Goal: Navigation & Orientation: Find specific page/section

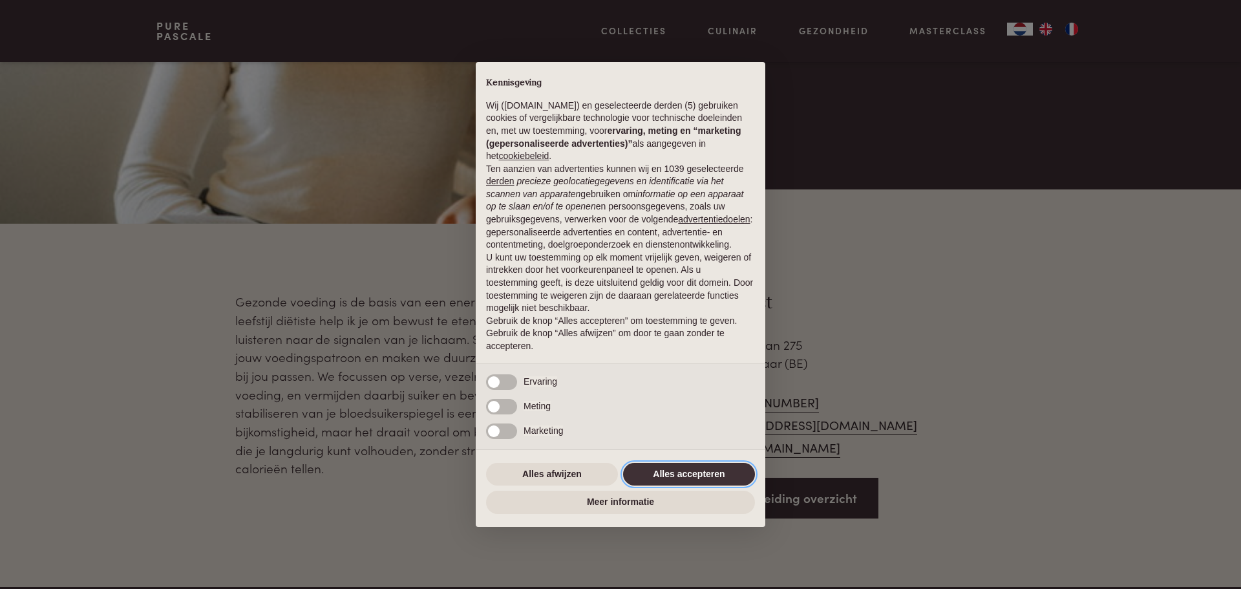
click at [685, 474] on button "Alles accepteren" at bounding box center [689, 474] width 132 height 23
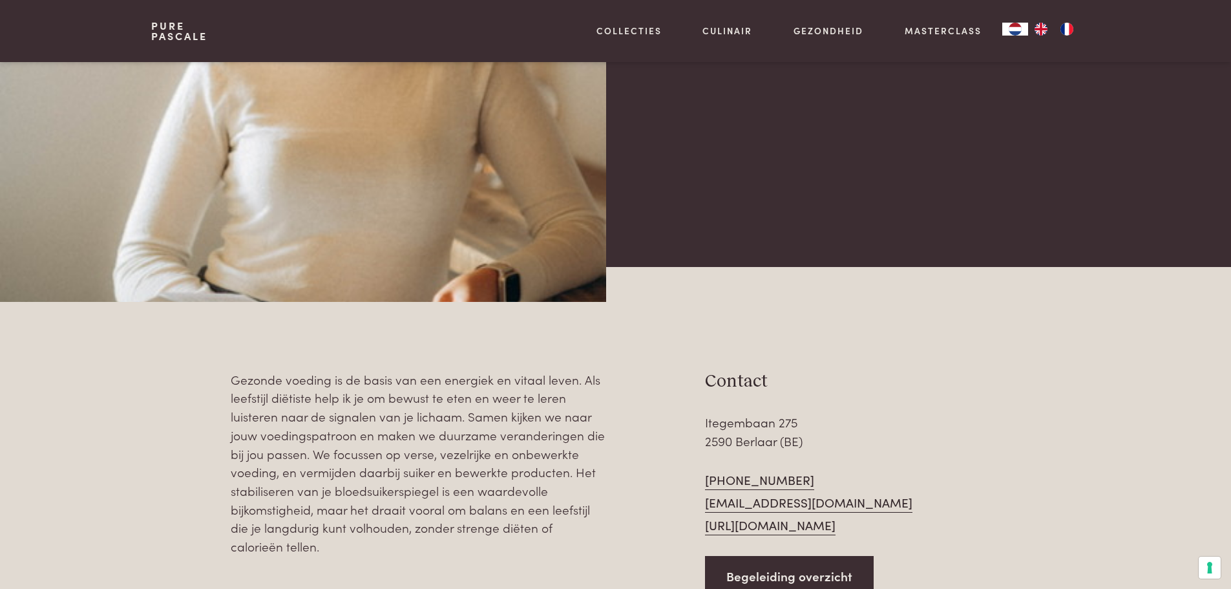
scroll to position [517, 0]
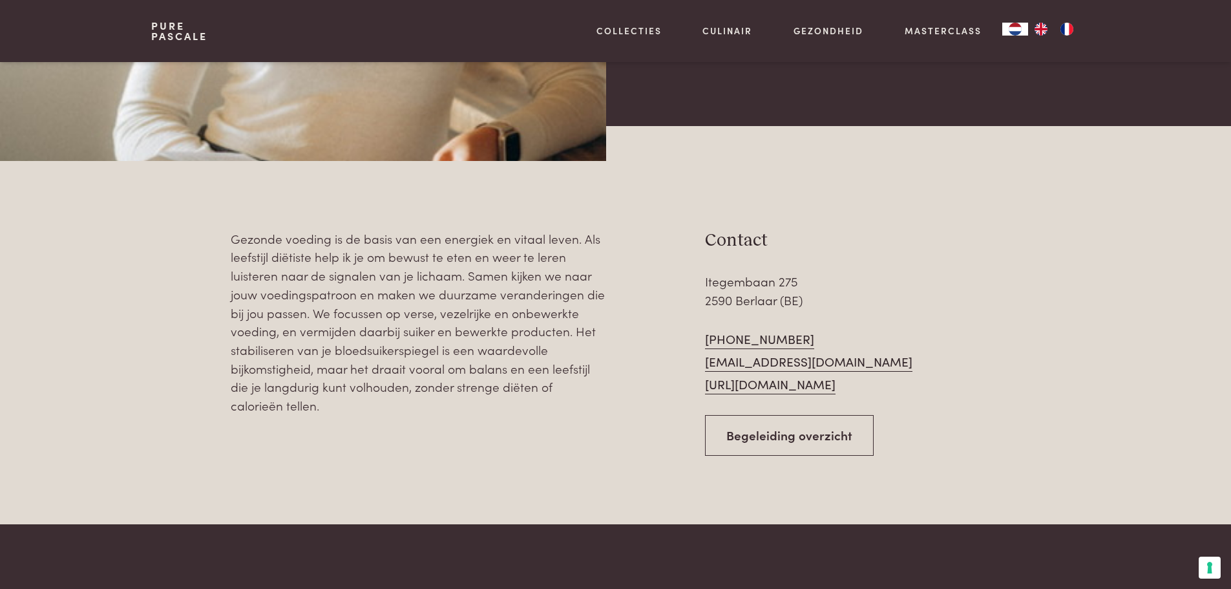
click at [773, 456] on link "Begeleiding overzicht" at bounding box center [789, 435] width 169 height 41
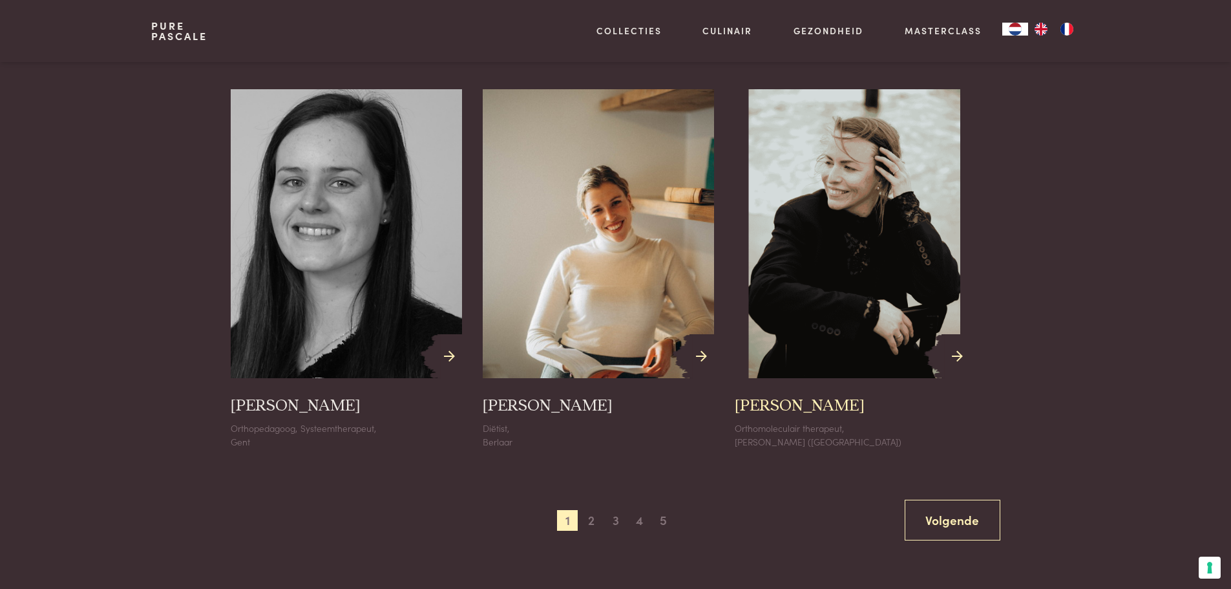
scroll to position [1357, 0]
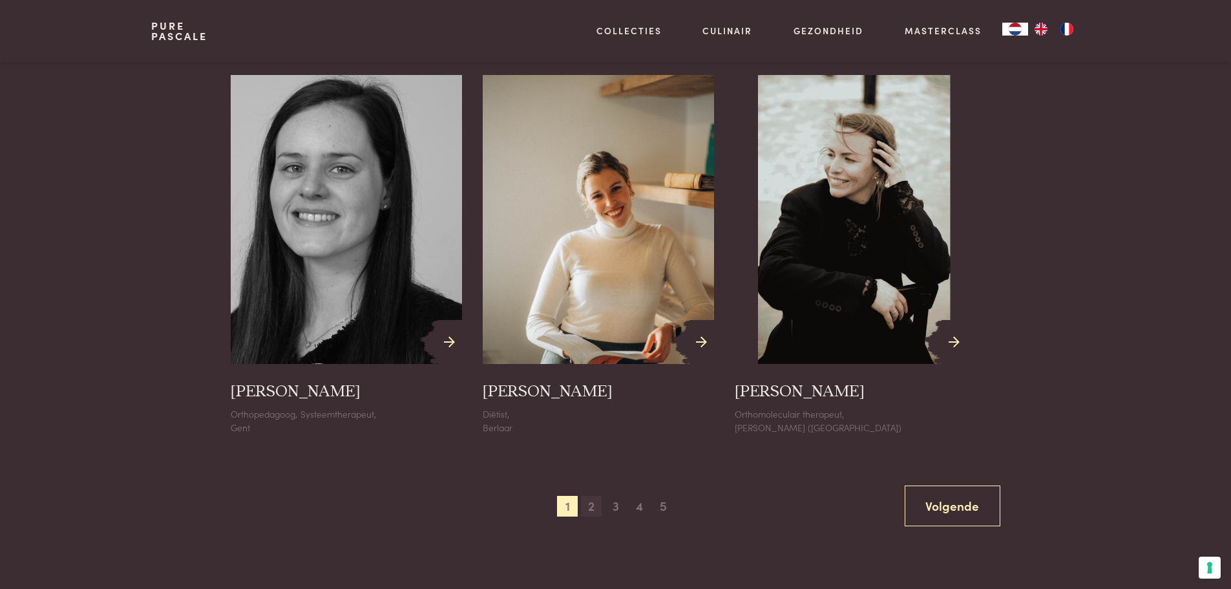
click at [593, 504] on span "2" at bounding box center [591, 506] width 21 height 21
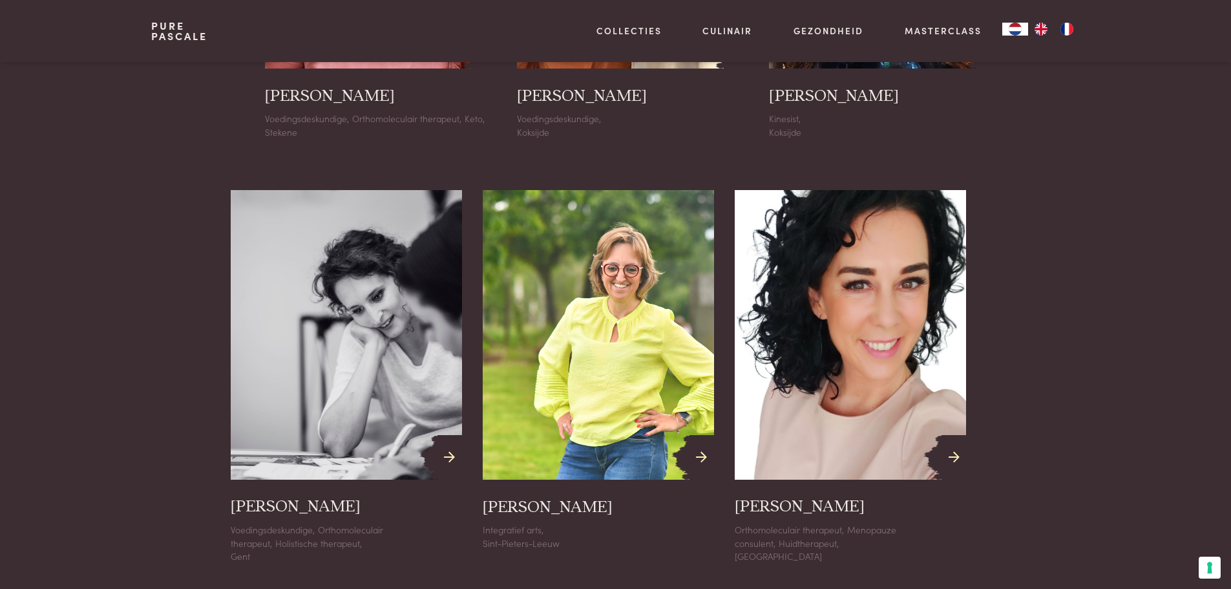
scroll to position [1230, 0]
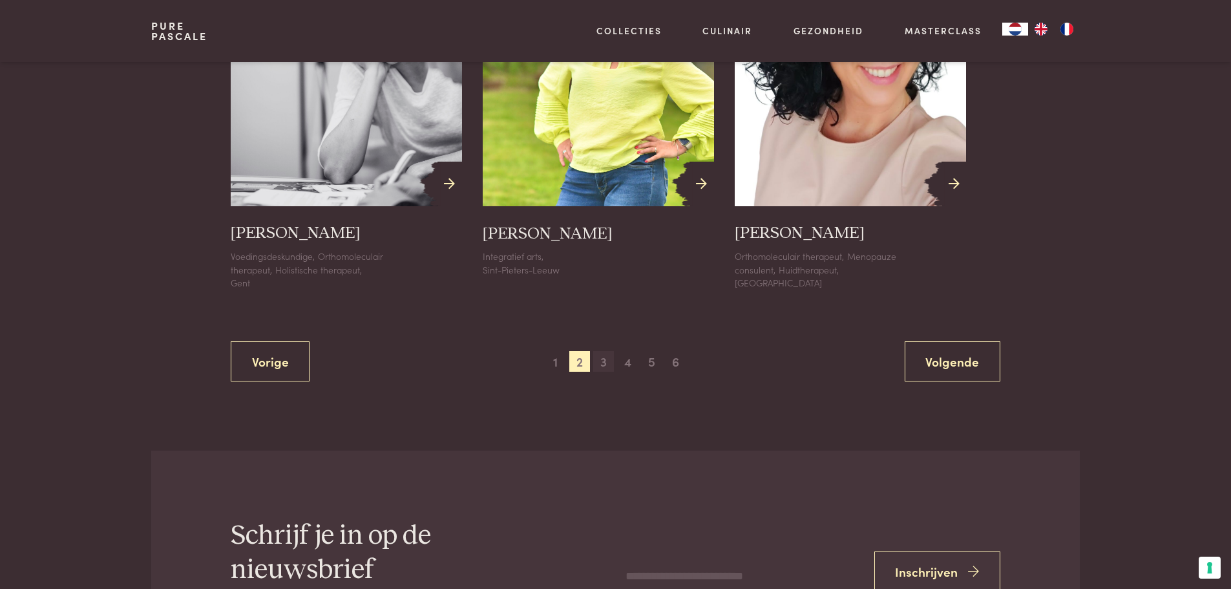
click at [606, 367] on span "3" at bounding box center [603, 361] width 21 height 21
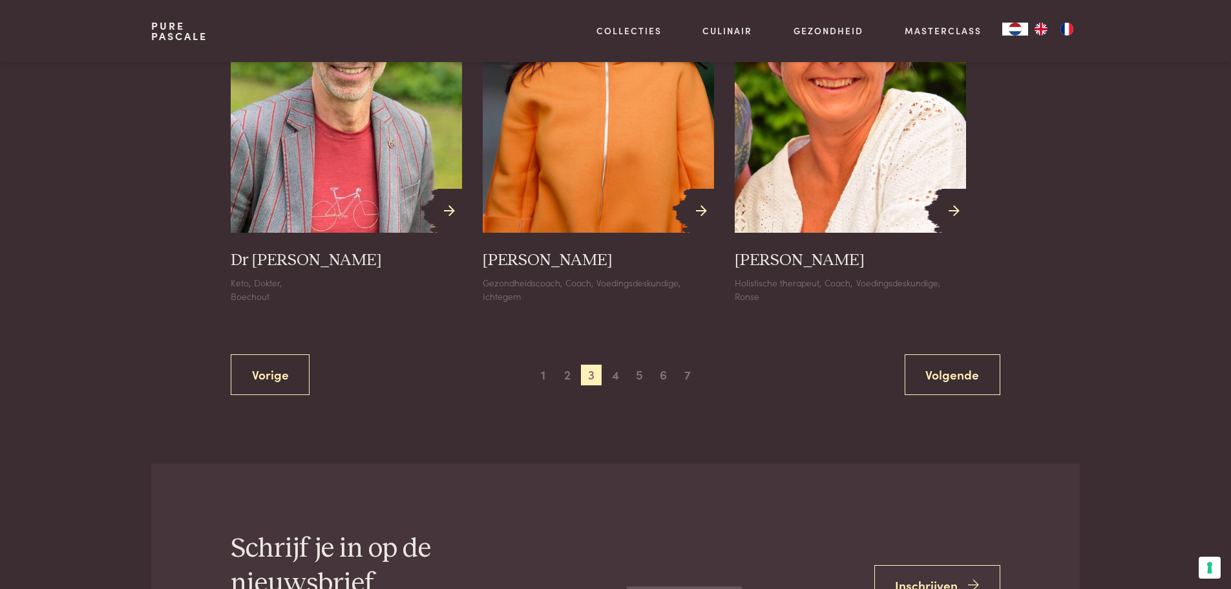
scroll to position [1424, 0]
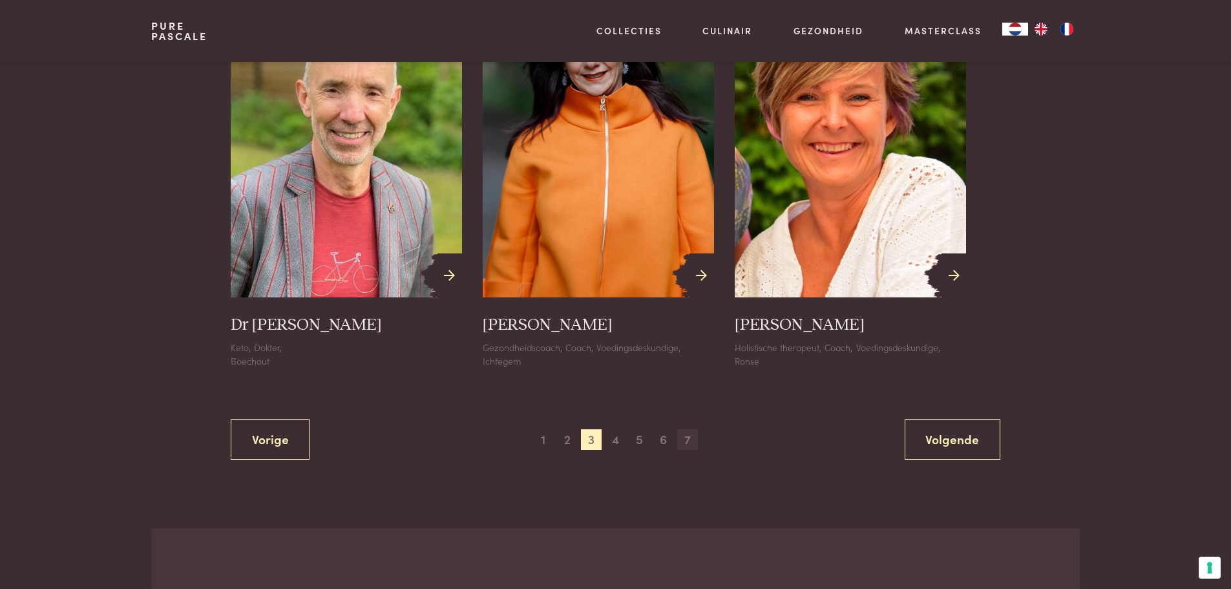
click at [685, 442] on span "7" at bounding box center [687, 439] width 21 height 21
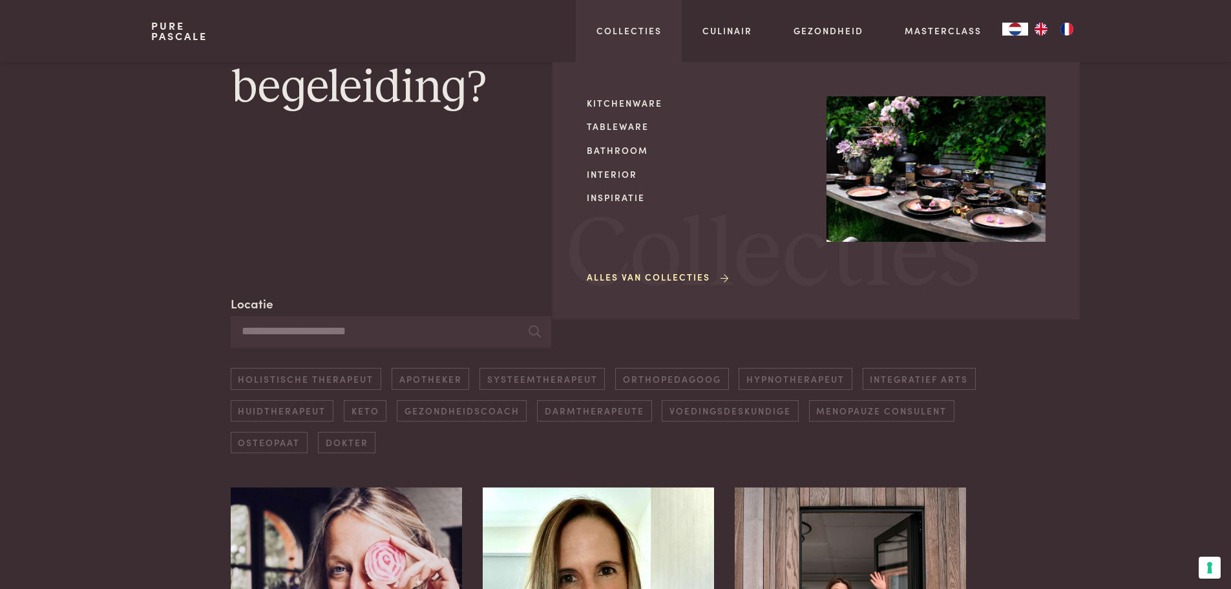
scroll to position [0, 0]
